Goal: Task Accomplishment & Management: Manage account settings

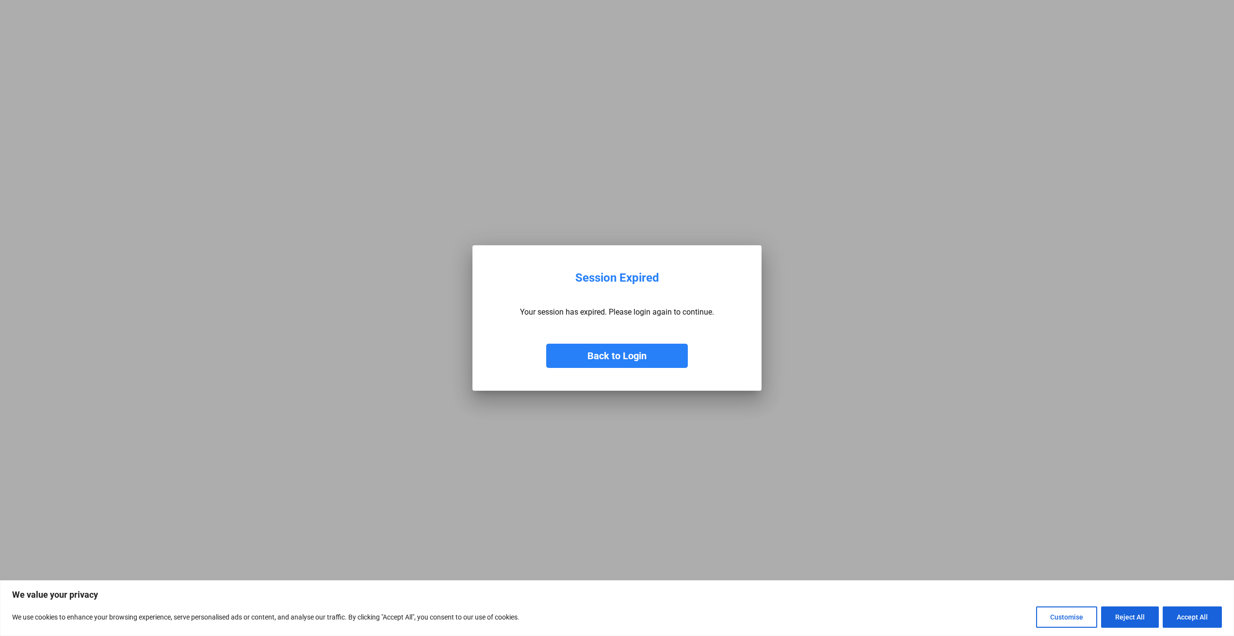
click at [598, 363] on button "Back to Login" at bounding box center [617, 356] width 142 height 24
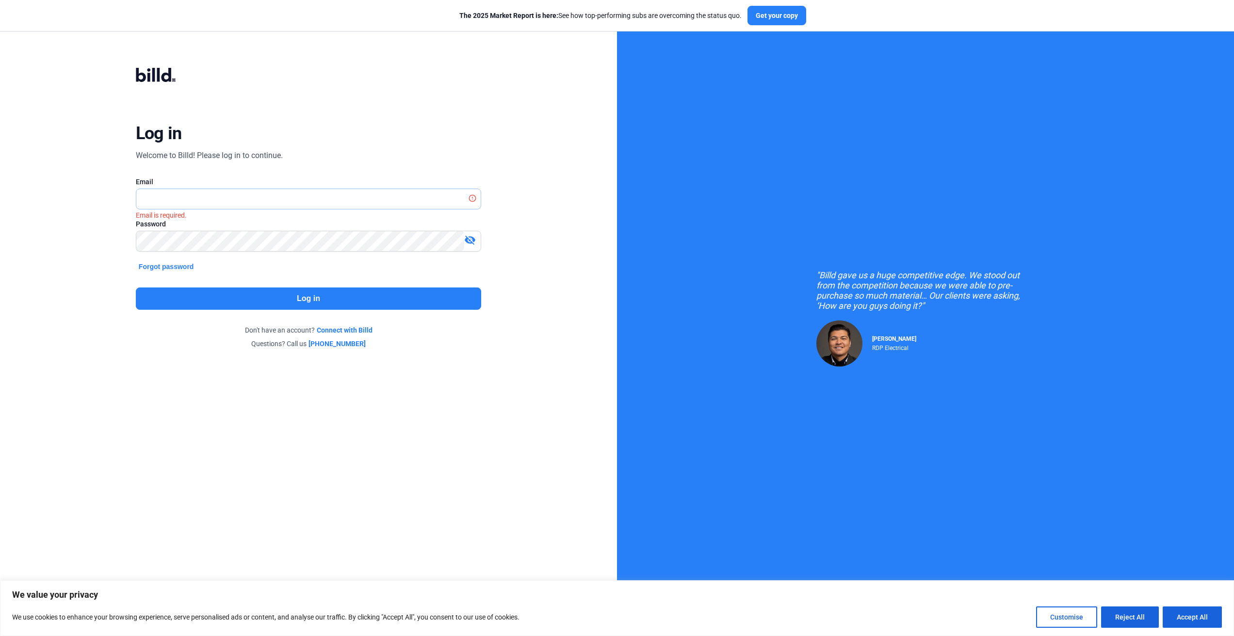
type input "[PERSON_NAME][EMAIL_ADDRESS][DOMAIN_NAME]"
click at [202, 303] on button "Log in" at bounding box center [308, 299] width 345 height 22
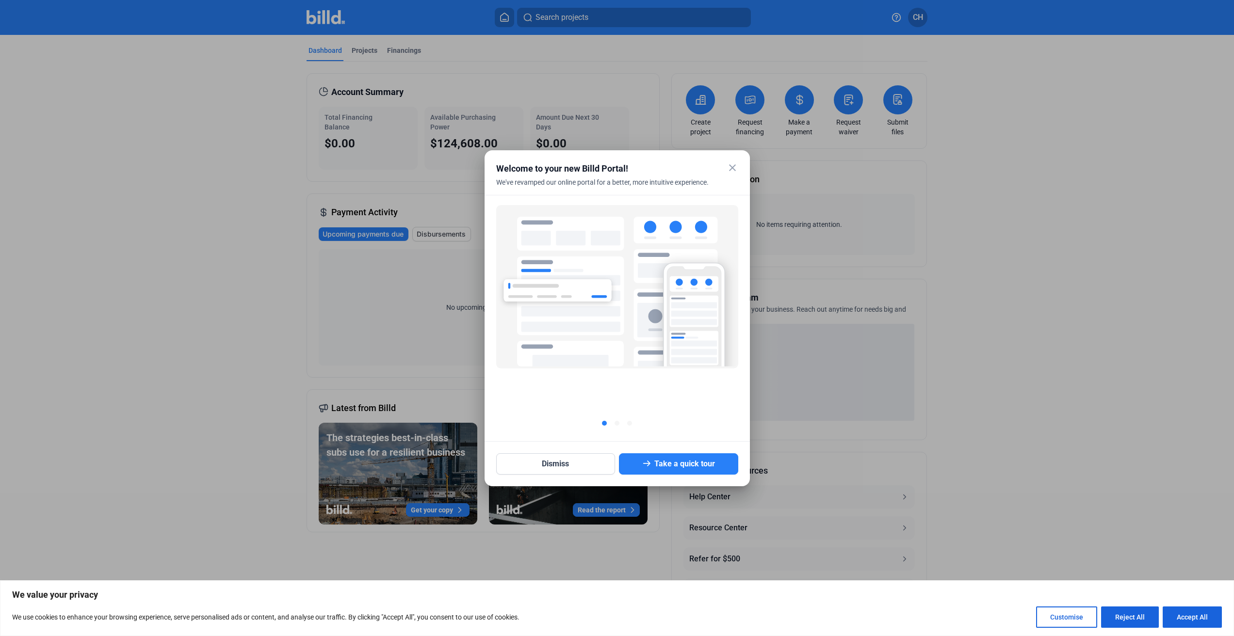
click at [735, 164] on mat-icon "close" at bounding box center [732, 168] width 12 height 12
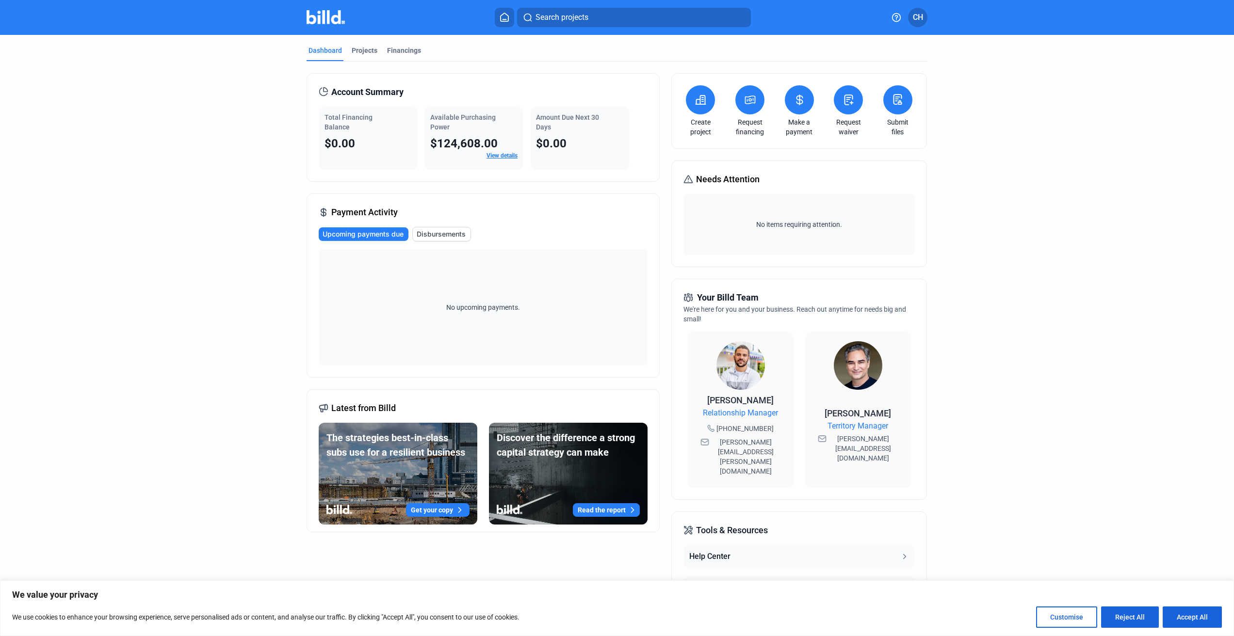
click at [445, 235] on span "Disbursements" at bounding box center [441, 234] width 49 height 10
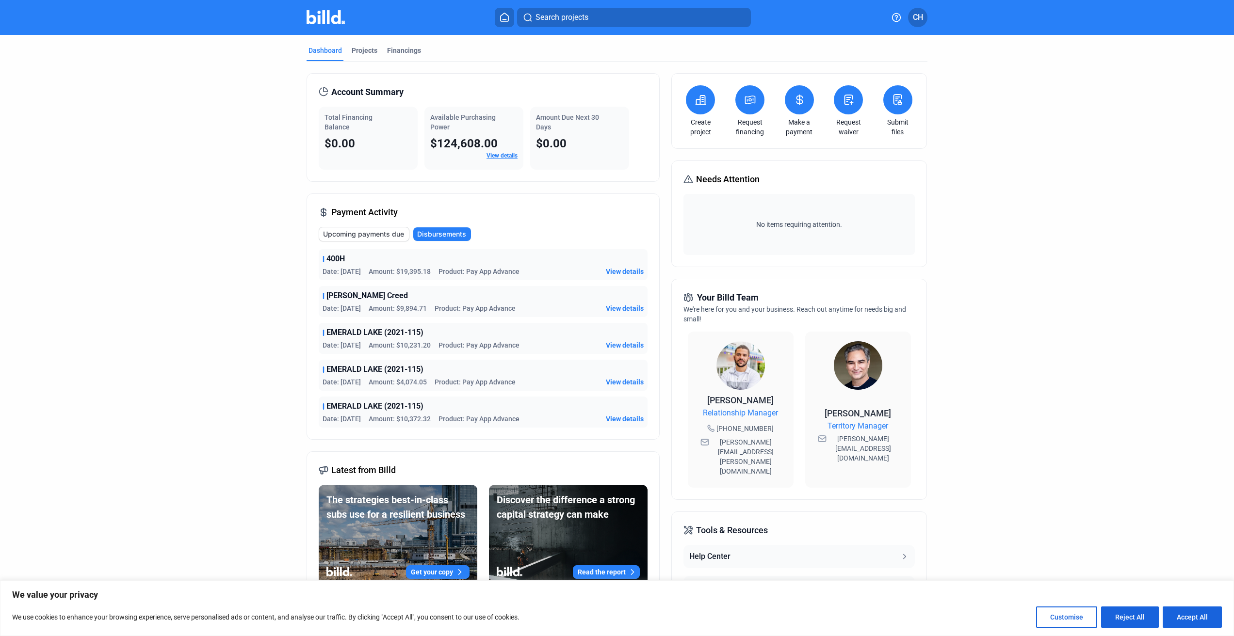
click at [375, 231] on span "Upcoming payments due" at bounding box center [363, 234] width 81 height 10
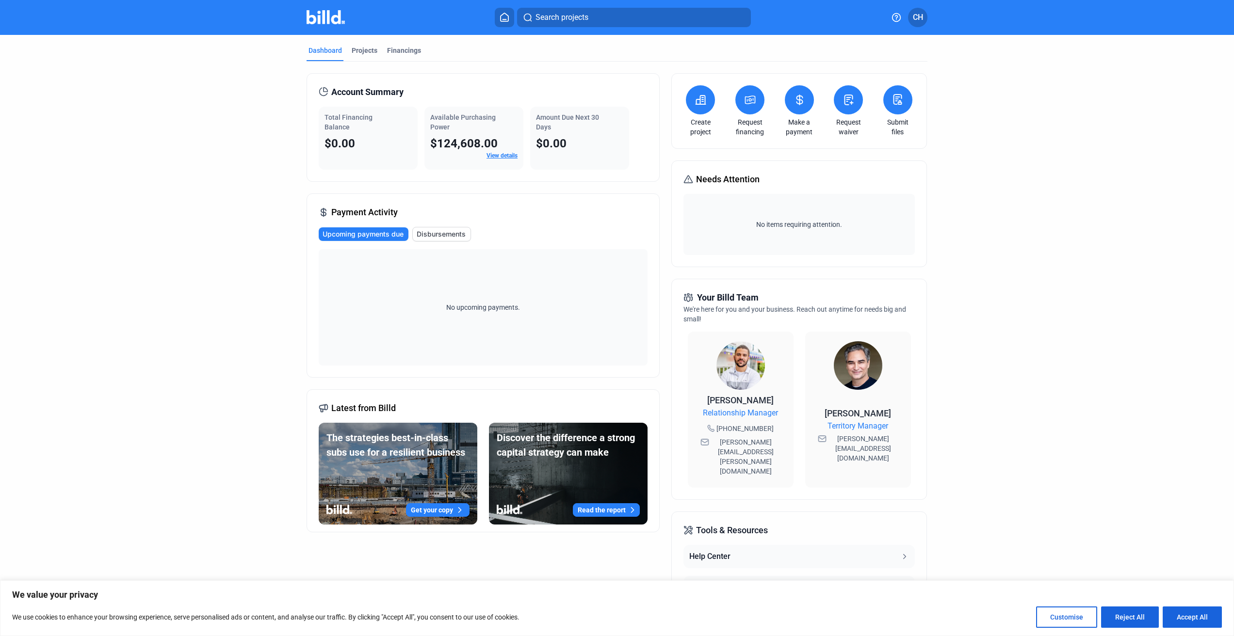
click at [702, 443] on icon at bounding box center [704, 442] width 9 height 8
click at [728, 445] on span "[PERSON_NAME][EMAIL_ADDRESS][PERSON_NAME][DOMAIN_NAME]" at bounding box center [746, 456] width 70 height 39
click at [701, 443] on icon at bounding box center [704, 442] width 9 height 8
drag, startPoint x: 708, startPoint y: 441, endPoint x: 779, endPoint y: 445, distance: 70.9
click at [779, 445] on div "[PERSON_NAME][EMAIL_ADDRESS][PERSON_NAME][DOMAIN_NAME]" at bounding box center [740, 456] width 86 height 43
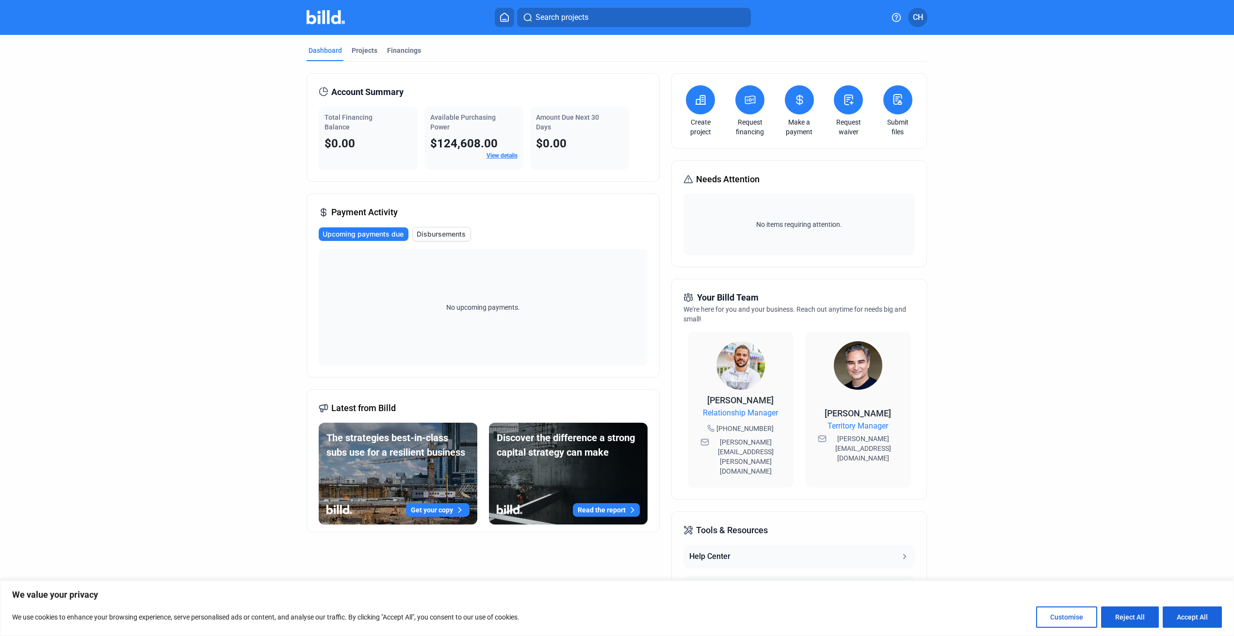
copy span "[PERSON_NAME][EMAIL_ADDRESS][PERSON_NAME][DOMAIN_NAME]"
click at [833, 434] on span "[PERSON_NAME][EMAIL_ADDRESS][DOMAIN_NAME]" at bounding box center [863, 448] width 70 height 29
drag, startPoint x: 826, startPoint y: 429, endPoint x: 870, endPoint y: 441, distance: 45.0
click at [870, 441] on span "[PERSON_NAME][EMAIL_ADDRESS][DOMAIN_NAME]" at bounding box center [863, 448] width 70 height 29
copy span "[PERSON_NAME][EMAIL_ADDRESS][DOMAIN_NAME]"
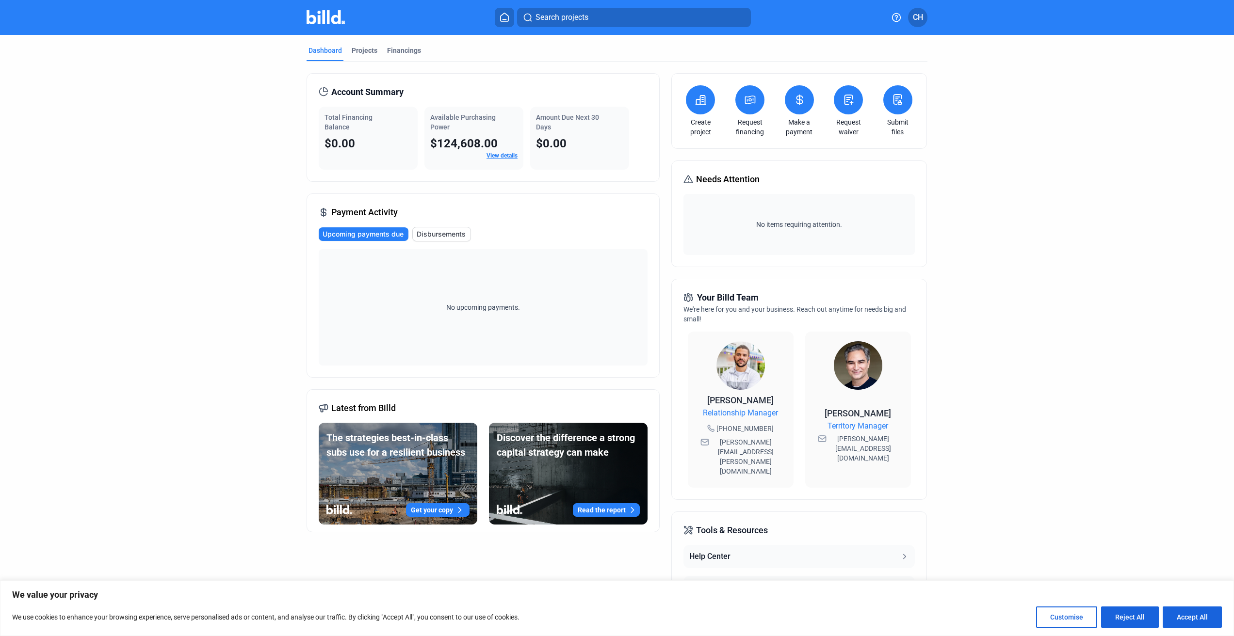
click at [511, 155] on link "View details" at bounding box center [501, 155] width 31 height 7
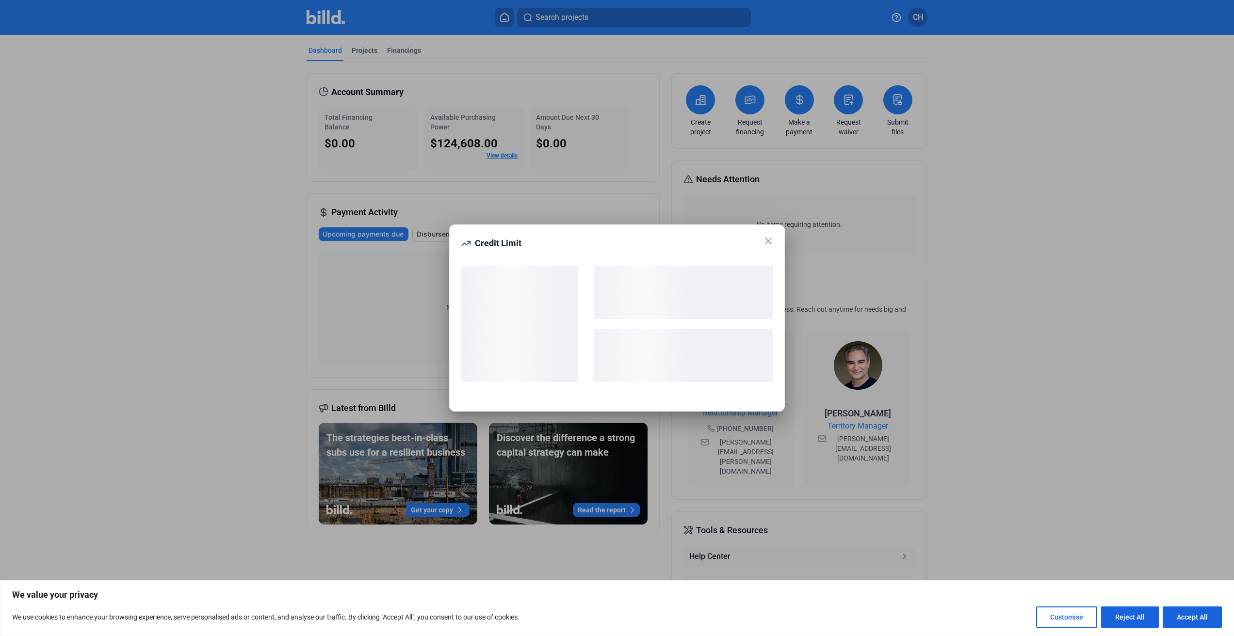
click at [511, 155] on div at bounding box center [617, 318] width 1234 height 636
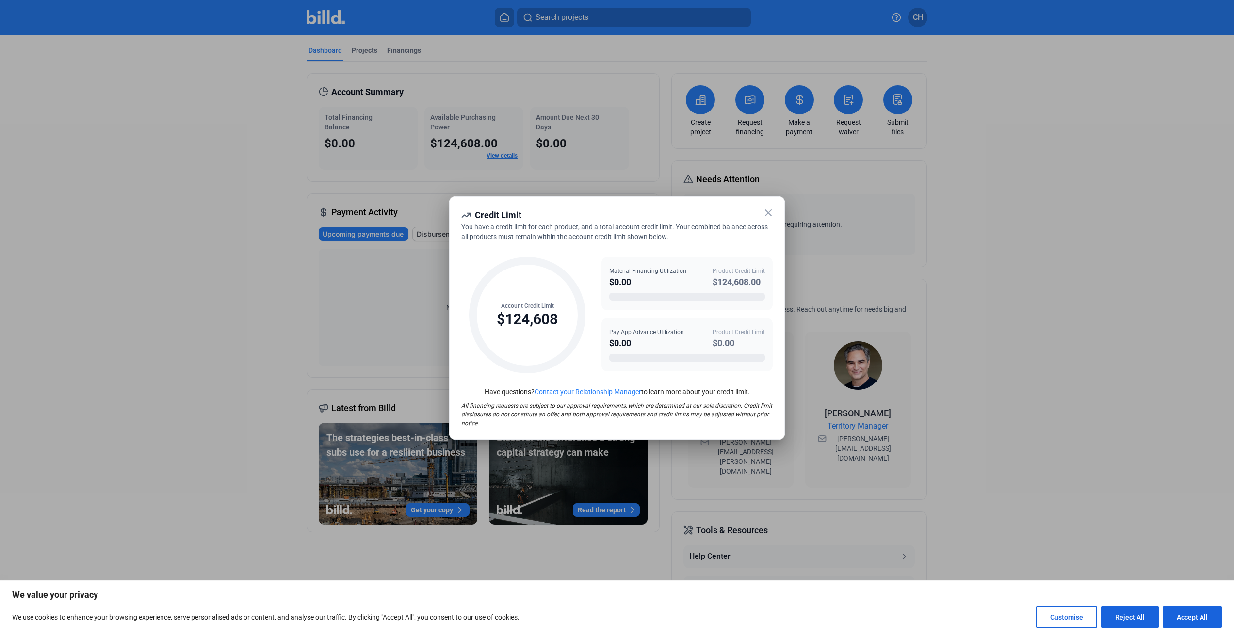
click at [767, 212] on icon at bounding box center [768, 213] width 6 height 6
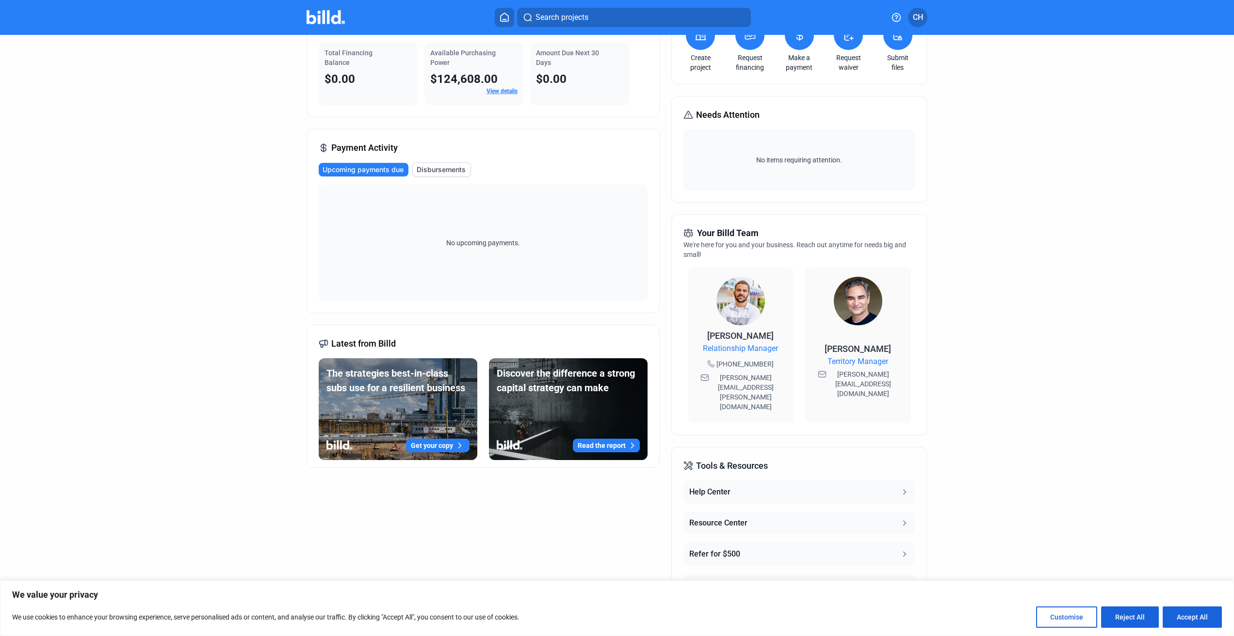
click at [853, 481] on button "Help Center" at bounding box center [798, 492] width 231 height 23
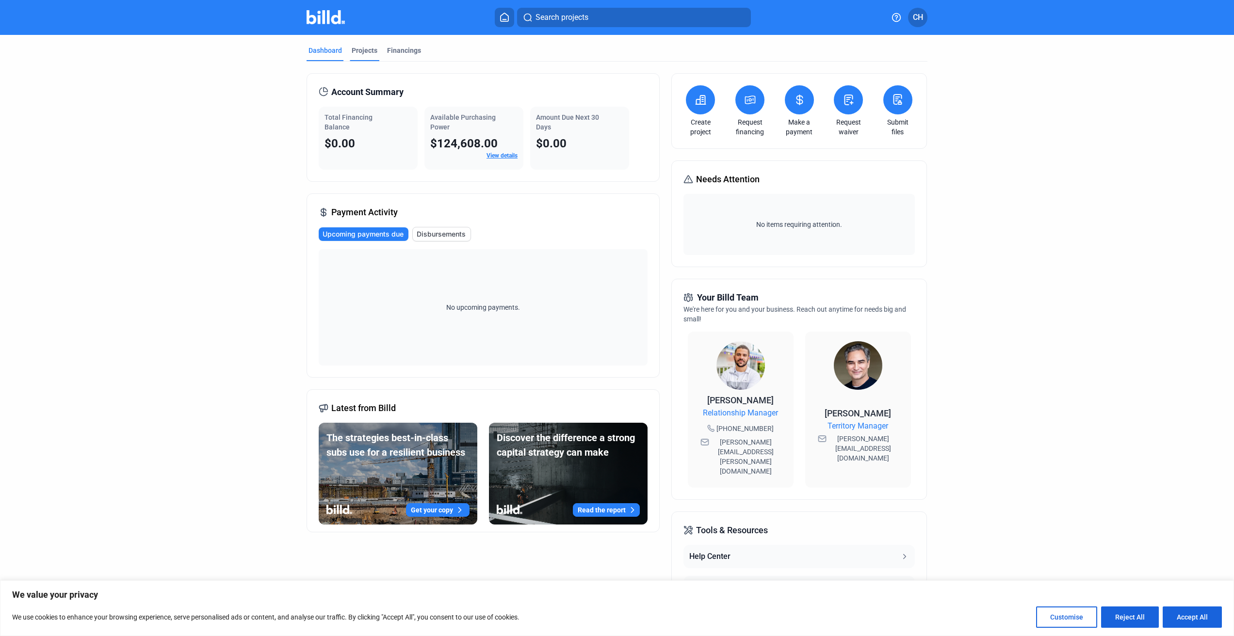
click at [361, 49] on div "Projects" at bounding box center [365, 51] width 26 height 10
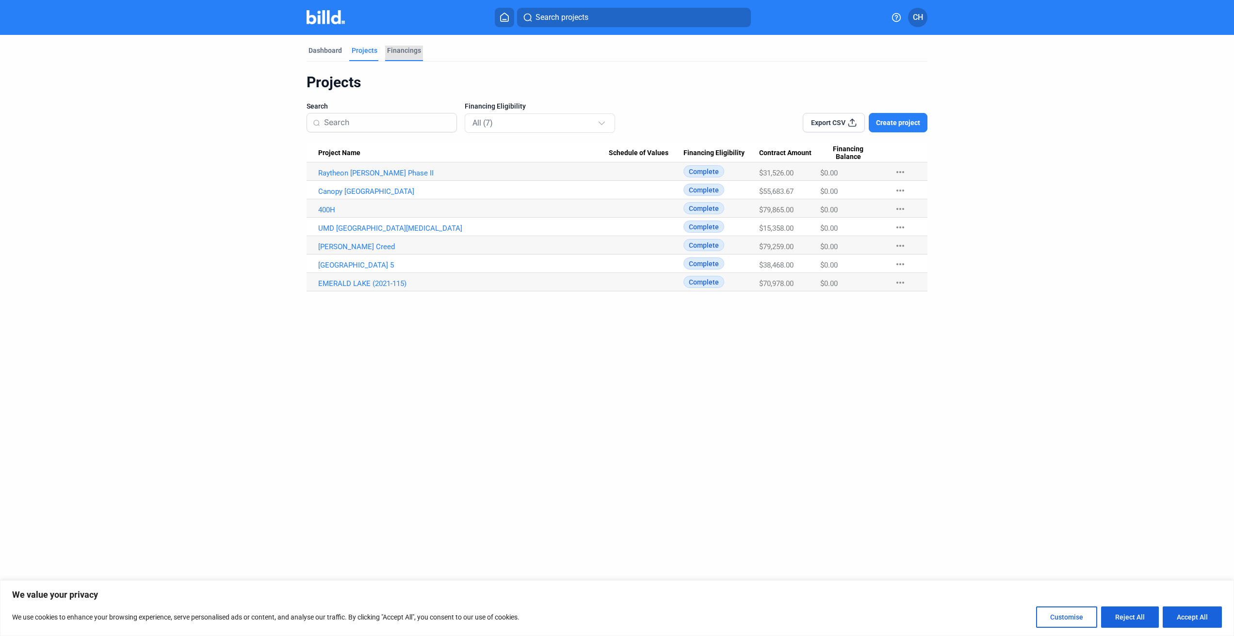
click at [409, 47] on div "Financings" at bounding box center [404, 51] width 34 height 10
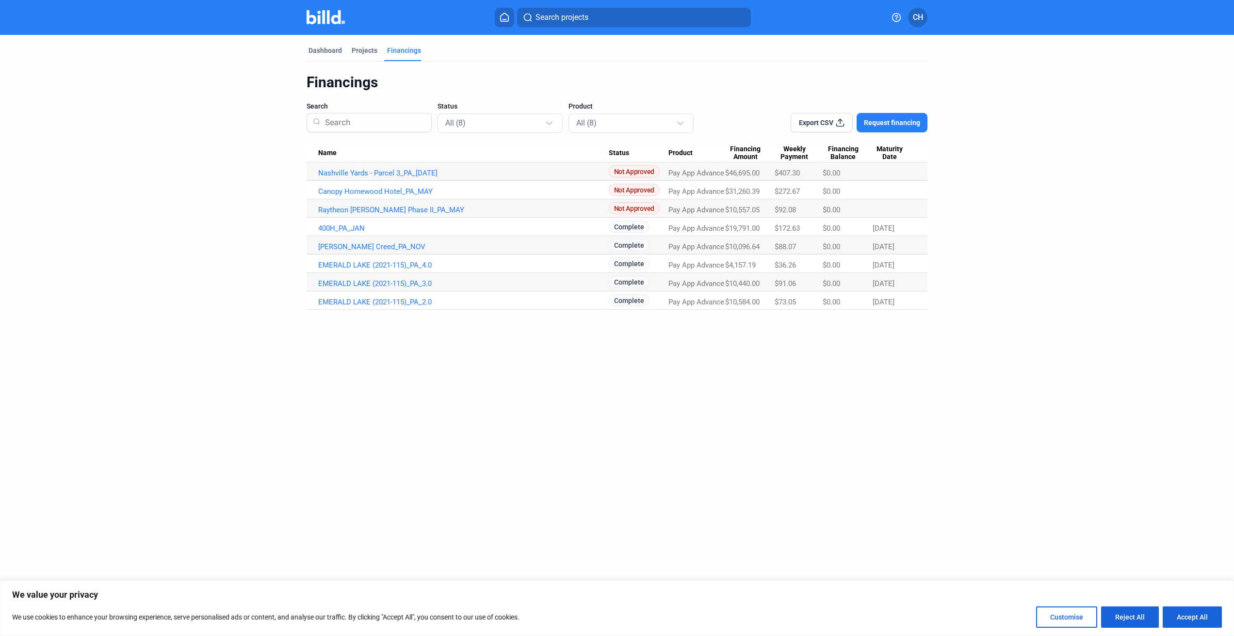
click at [623, 174] on span "Not Approved" at bounding box center [634, 171] width 51 height 12
click at [372, 49] on div "Projects" at bounding box center [365, 51] width 26 height 10
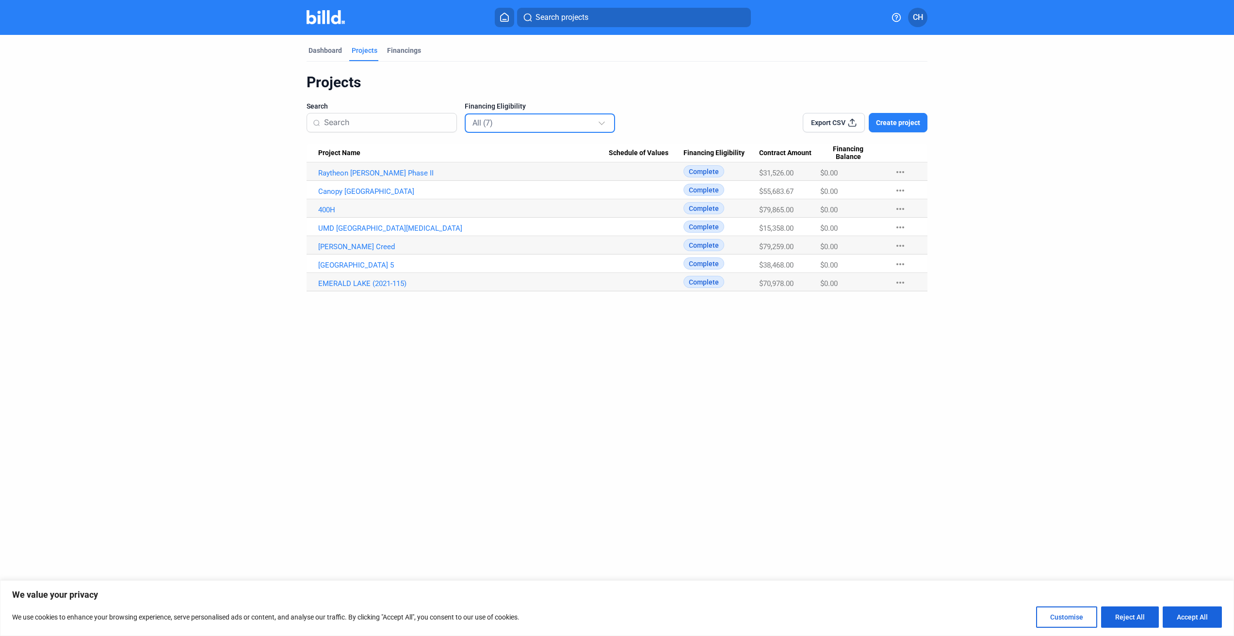
click at [602, 124] on div at bounding box center [601, 122] width 6 height 6
click at [602, 124] on div at bounding box center [617, 318] width 1234 height 636
click at [398, 50] on div "Financings" at bounding box center [404, 51] width 34 height 10
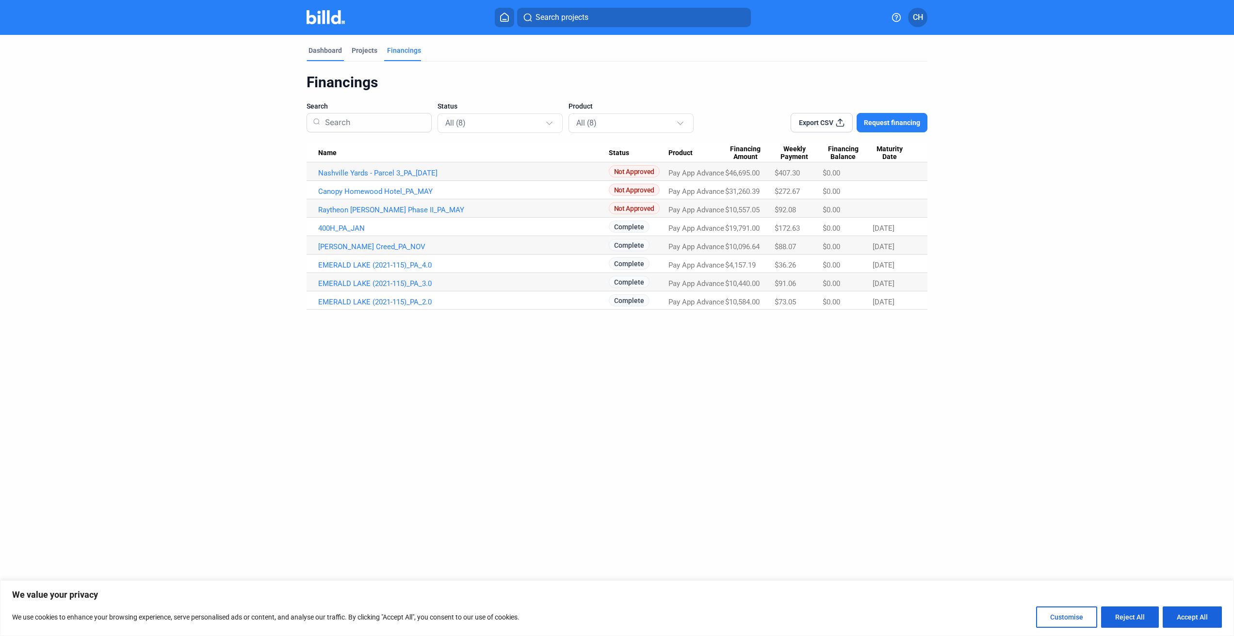
click at [331, 49] on div "Dashboard" at bounding box center [324, 51] width 33 height 10
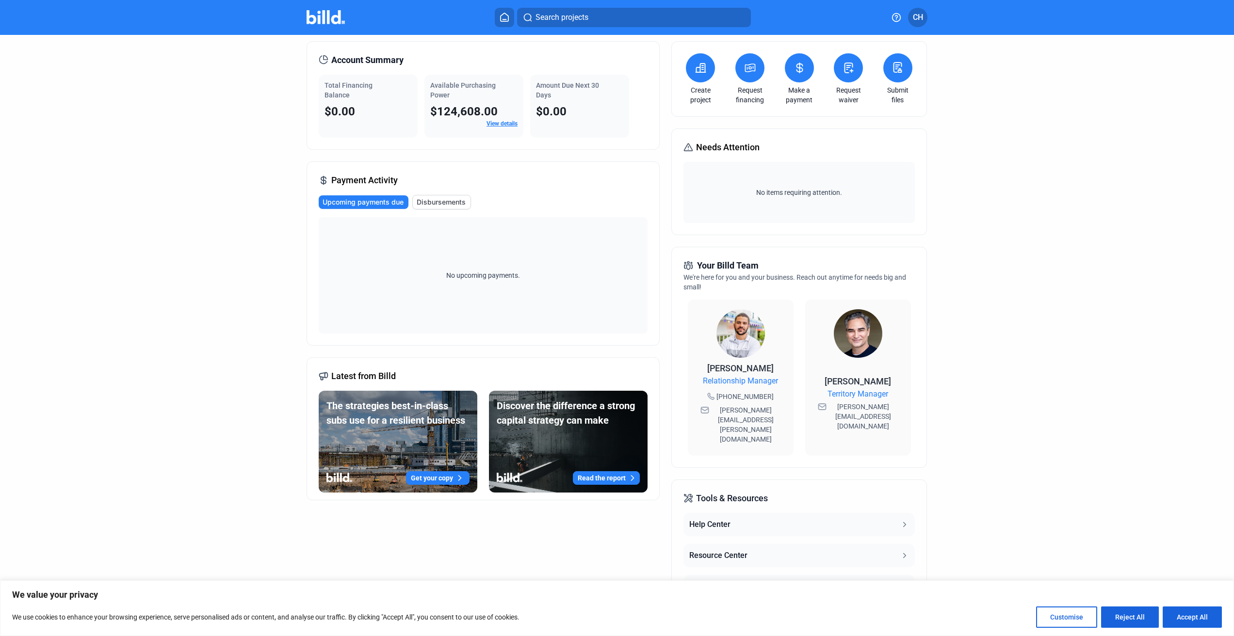
scroll to position [36, 0]
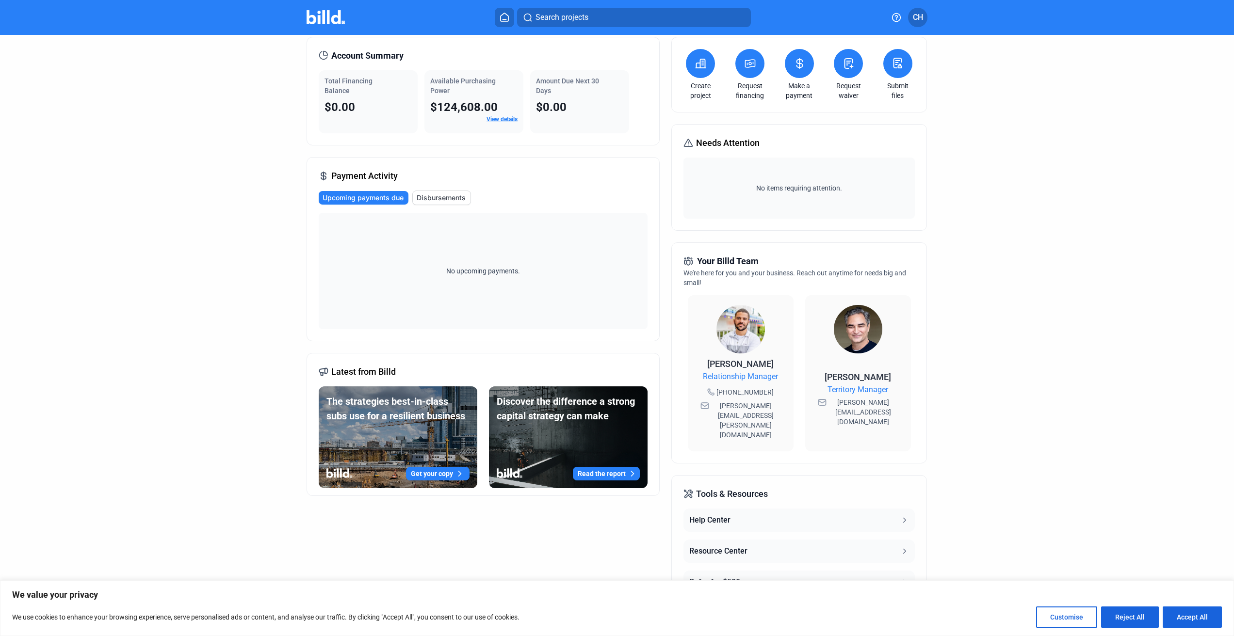
click at [496, 119] on link "View details" at bounding box center [501, 119] width 31 height 7
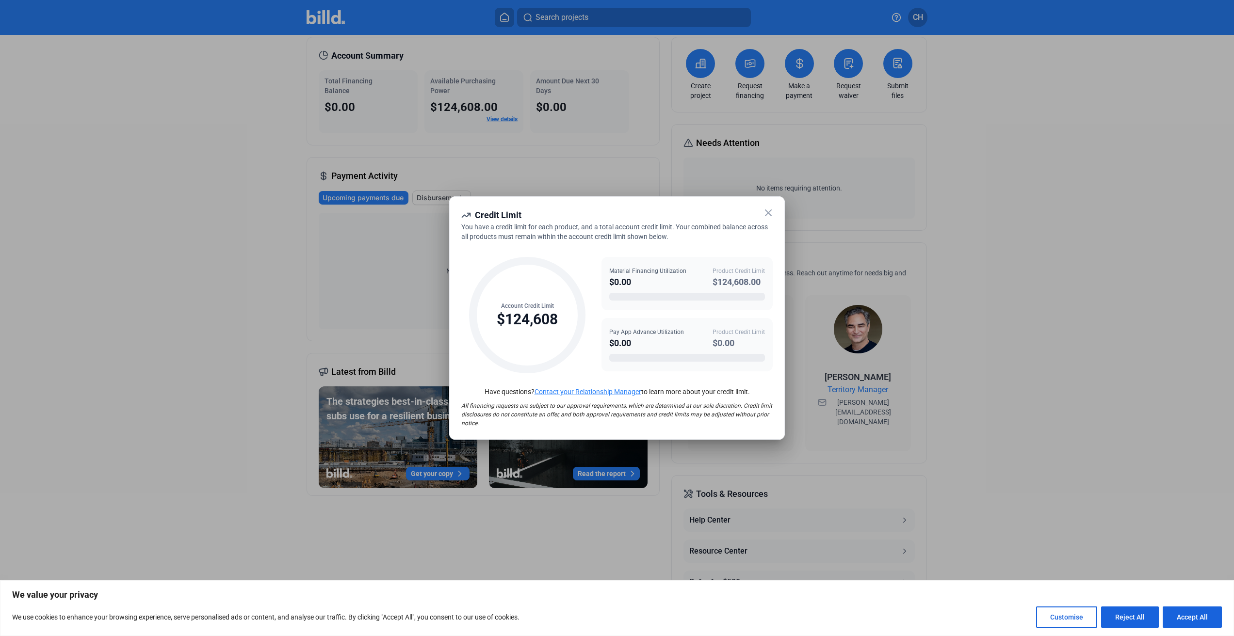
scroll to position [0, 0]
click at [770, 209] on icon at bounding box center [768, 213] width 12 height 12
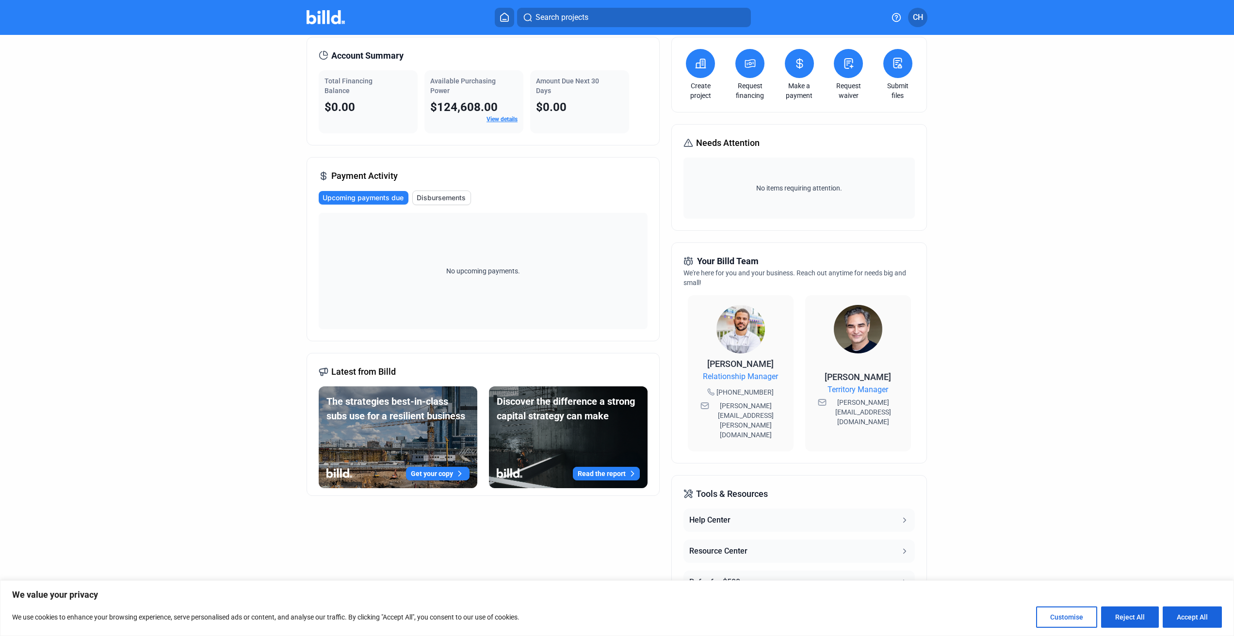
click at [921, 19] on span "CH" at bounding box center [918, 18] width 10 height 12
click at [843, 122] on button "Banks" at bounding box center [866, 128] width 106 height 19
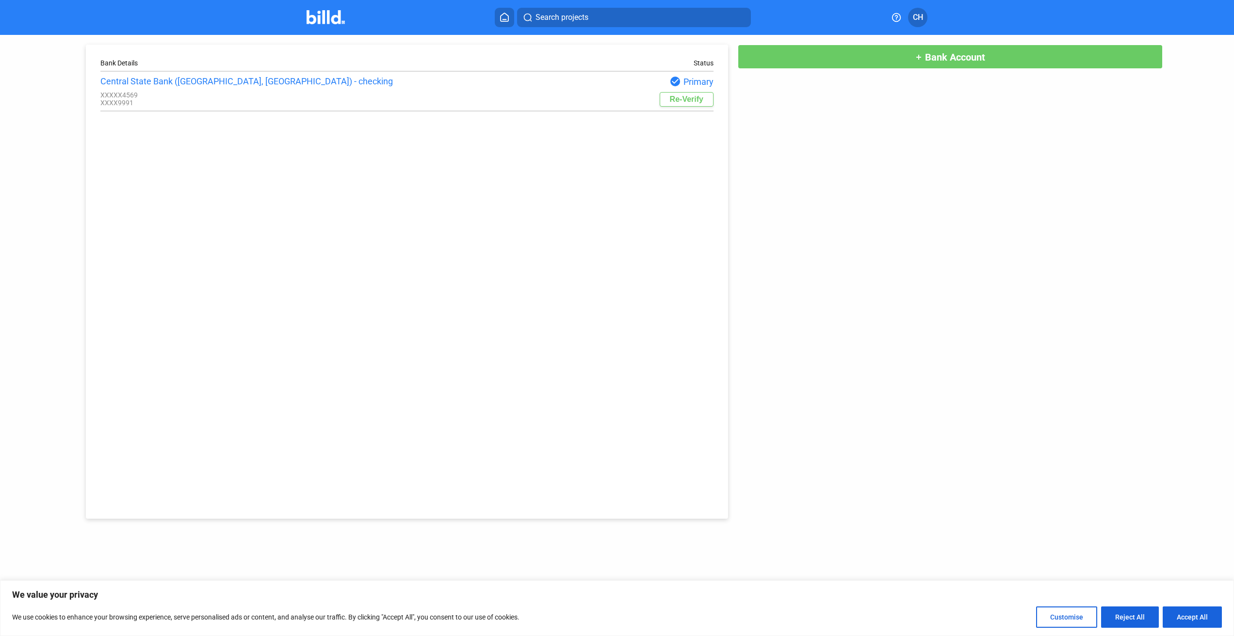
click at [686, 98] on button "Re-Verify" at bounding box center [687, 99] width 54 height 15
